Goal: Transaction & Acquisition: Purchase product/service

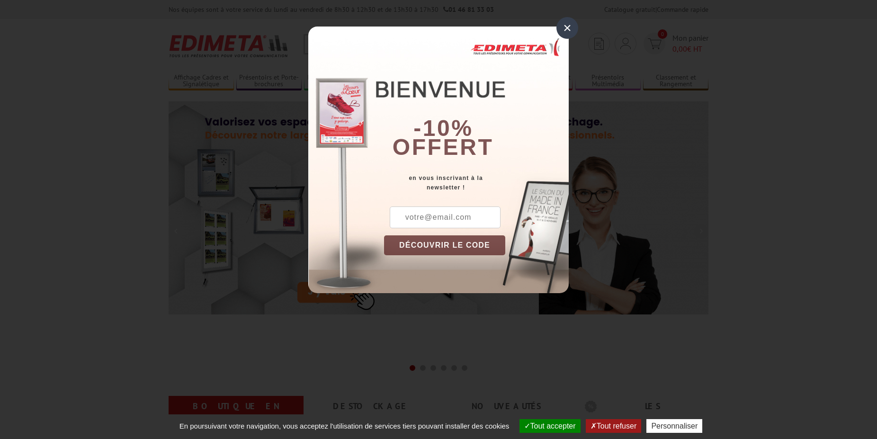
click at [571, 27] on div "×" at bounding box center [567, 28] width 22 height 22
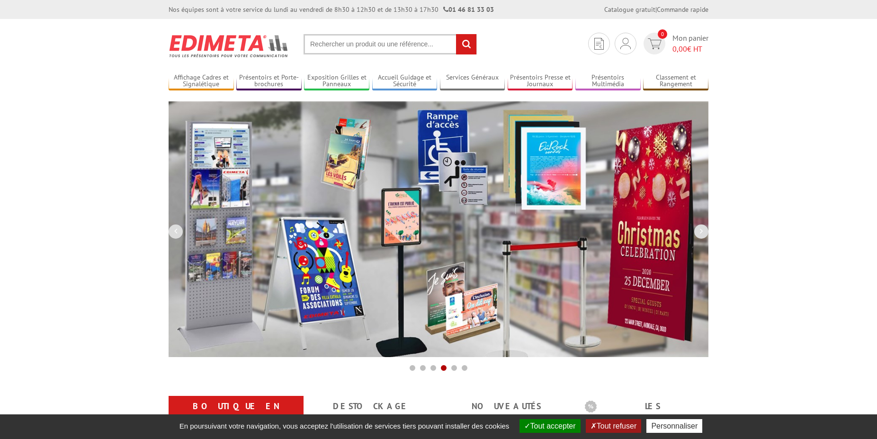
click at [378, 43] on input "text" at bounding box center [389, 44] width 173 height 20
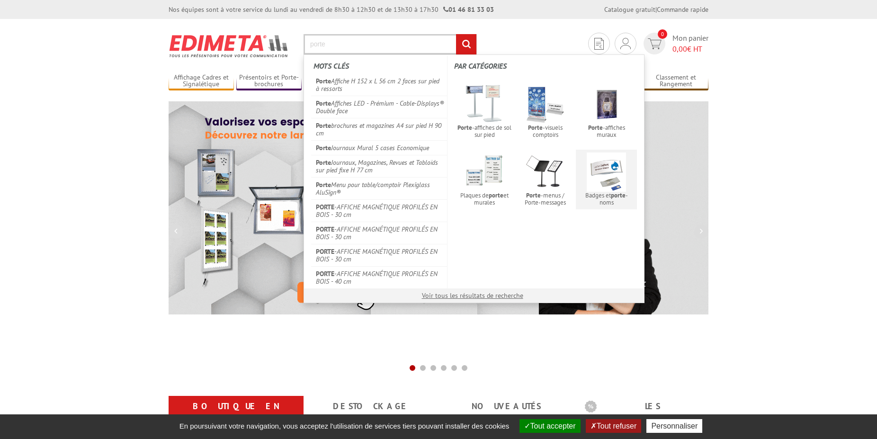
type input "porte"
click at [620, 172] on img at bounding box center [605, 171] width 39 height 39
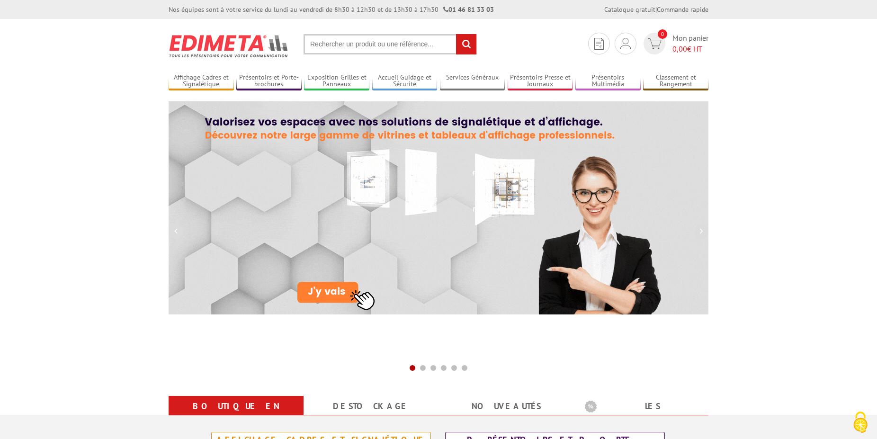
click at [351, 42] on input "text" at bounding box center [389, 44] width 173 height 20
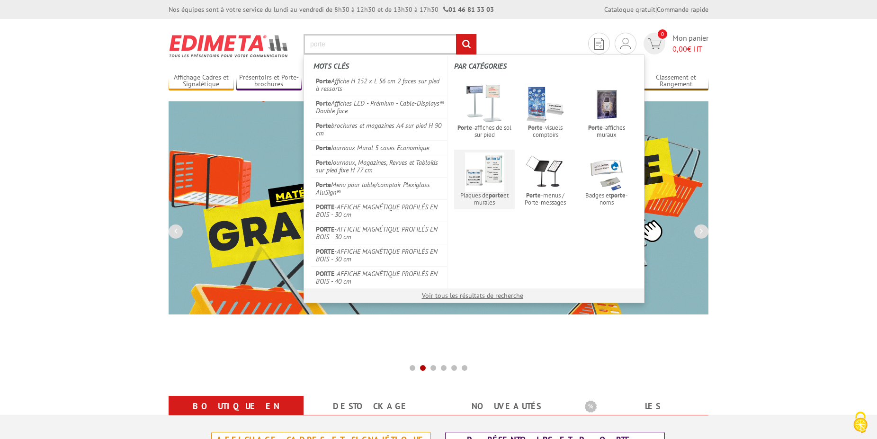
type input "porte"
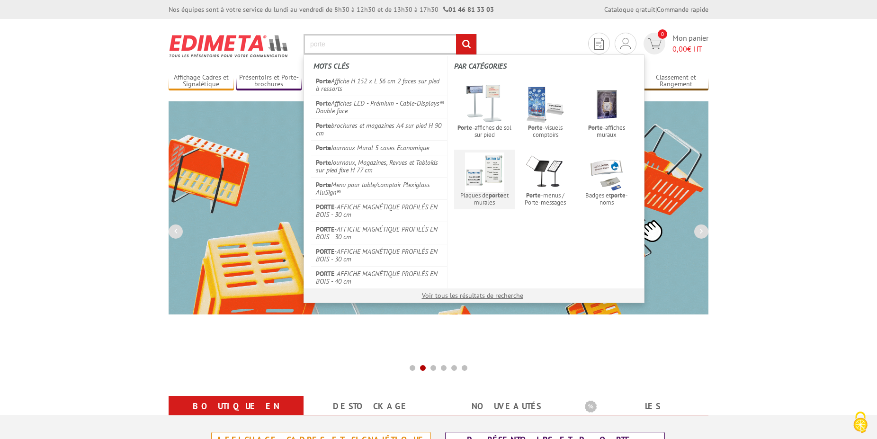
click at [490, 171] on img at bounding box center [484, 171] width 39 height 39
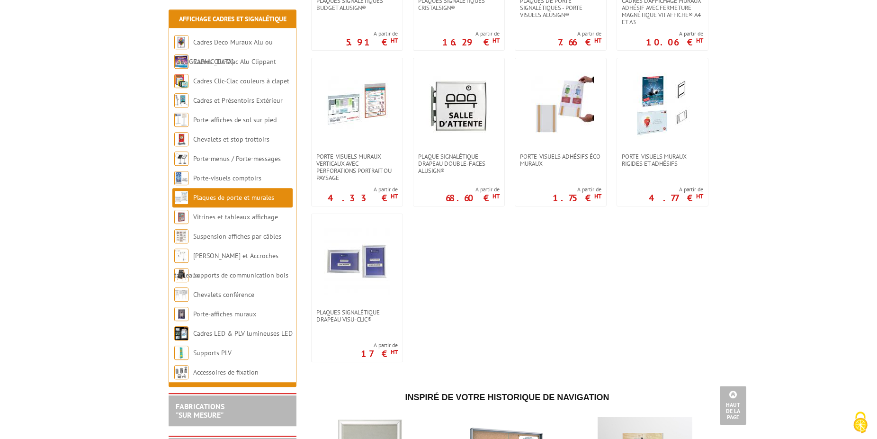
scroll to position [454, 0]
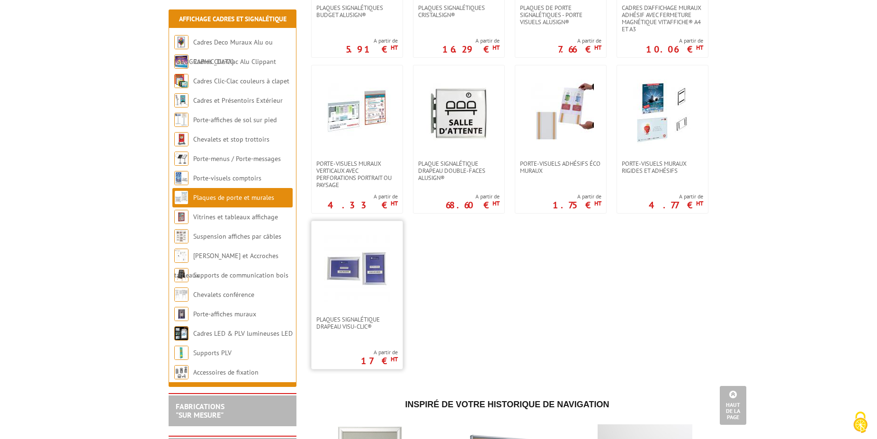
click at [350, 270] on img at bounding box center [357, 268] width 66 height 66
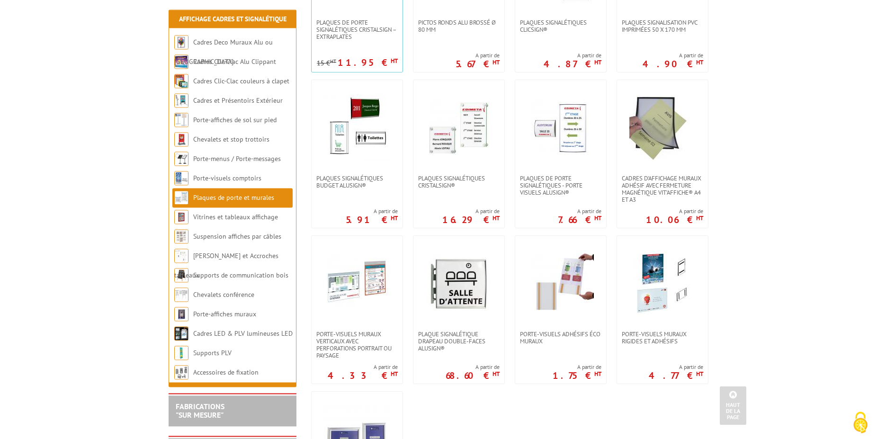
scroll to position [277, 0]
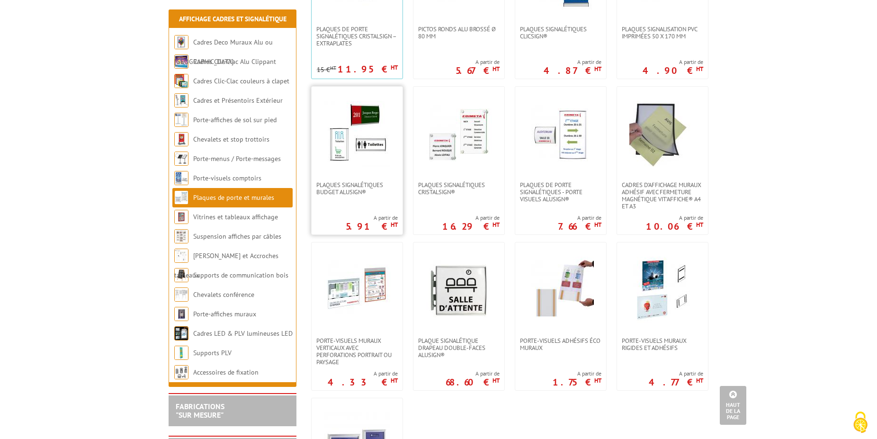
click at [332, 166] on img at bounding box center [357, 134] width 66 height 66
